Goal: Use online tool/utility: Use online tool/utility

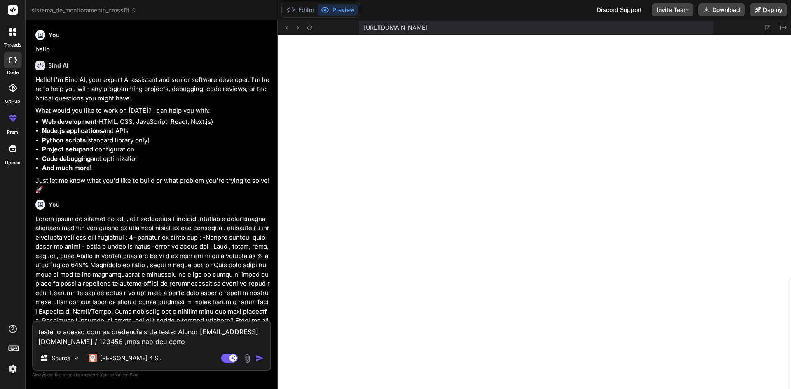
scroll to position [2778, 0]
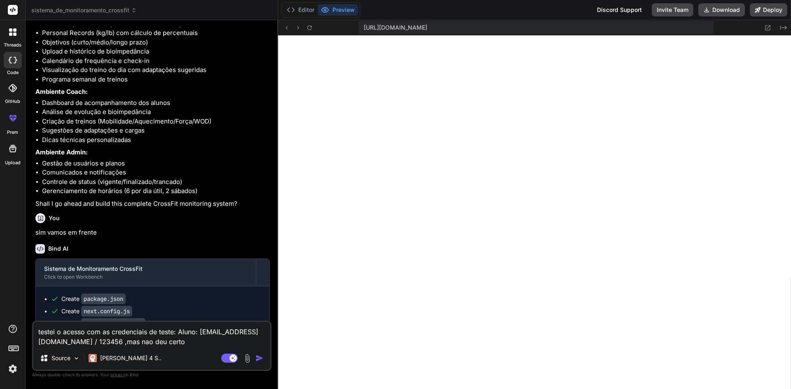
click at [341, 11] on button "Preview" at bounding box center [338, 10] width 40 height 12
click at [287, 27] on icon at bounding box center [286, 27] width 7 height 7
click at [310, 29] on icon at bounding box center [309, 27] width 5 height 5
click at [312, 31] on button at bounding box center [309, 28] width 10 height 10
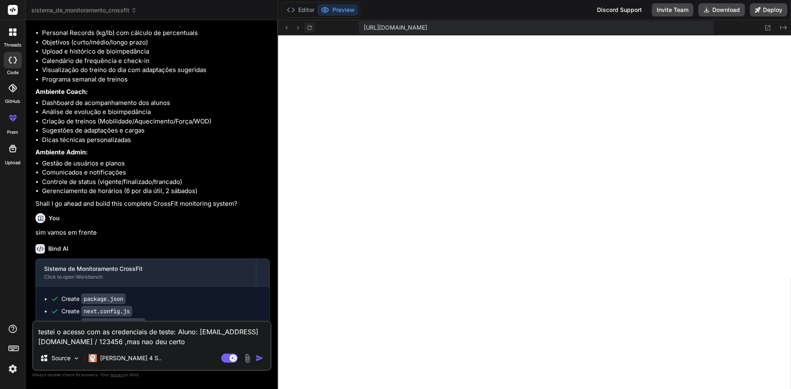
scroll to position [3428, 0]
click at [764, 28] on icon at bounding box center [767, 27] width 7 height 7
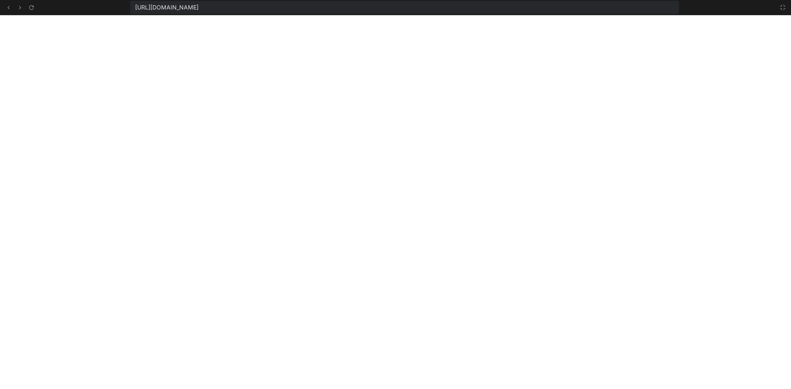
scroll to position [3874, 0]
click at [33, 8] on icon at bounding box center [31, 7] width 7 height 7
click at [784, 6] on icon at bounding box center [782, 7] width 5 height 5
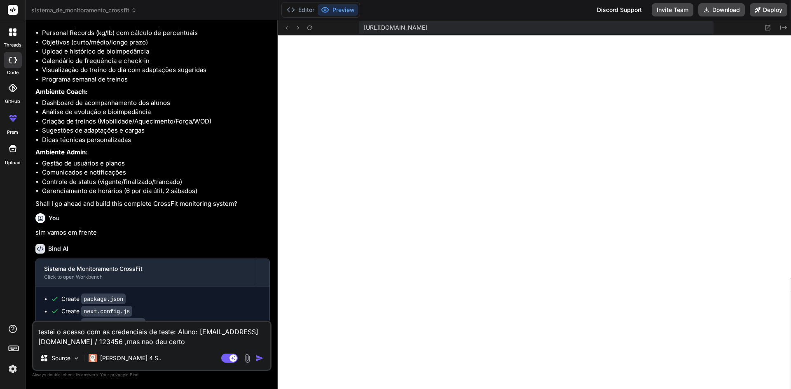
scroll to position [4281, 0]
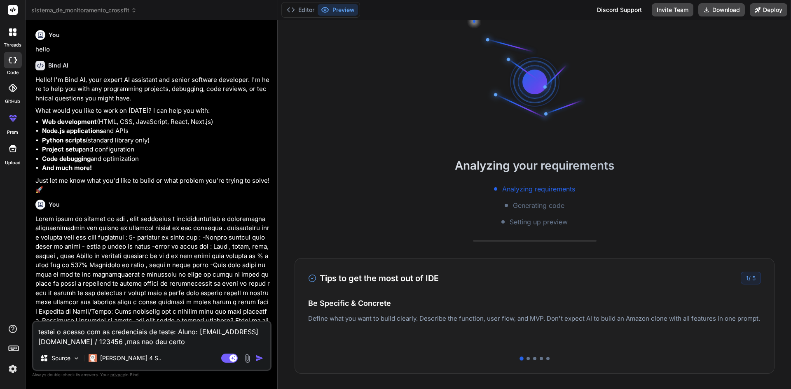
type textarea "x"
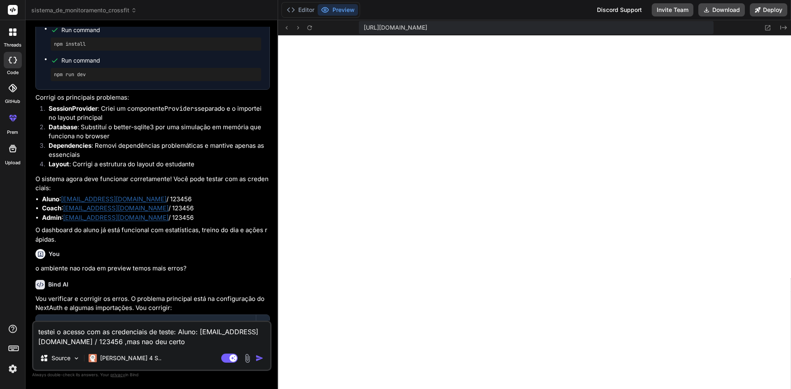
scroll to position [556, 0]
